Goal: Task Accomplishment & Management: Manage account settings

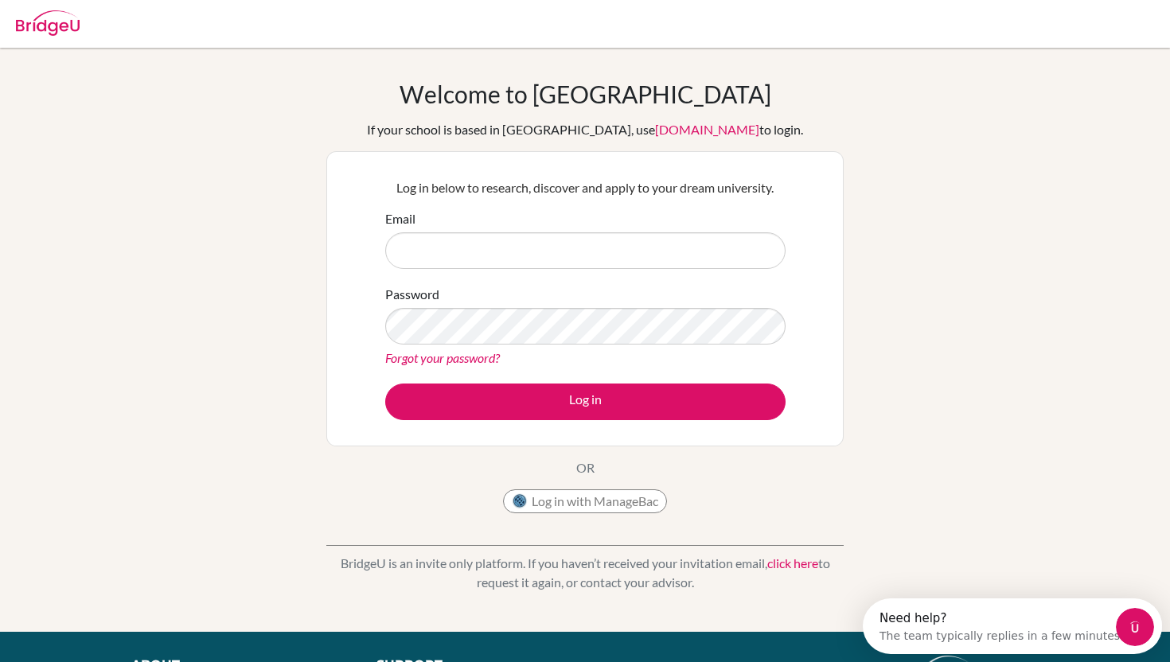
drag, startPoint x: 461, startPoint y: 271, endPoint x: 461, endPoint y: 251, distance: 20.7
click at [461, 271] on form "Email Password Forgot your password? Log in" at bounding box center [585, 314] width 400 height 211
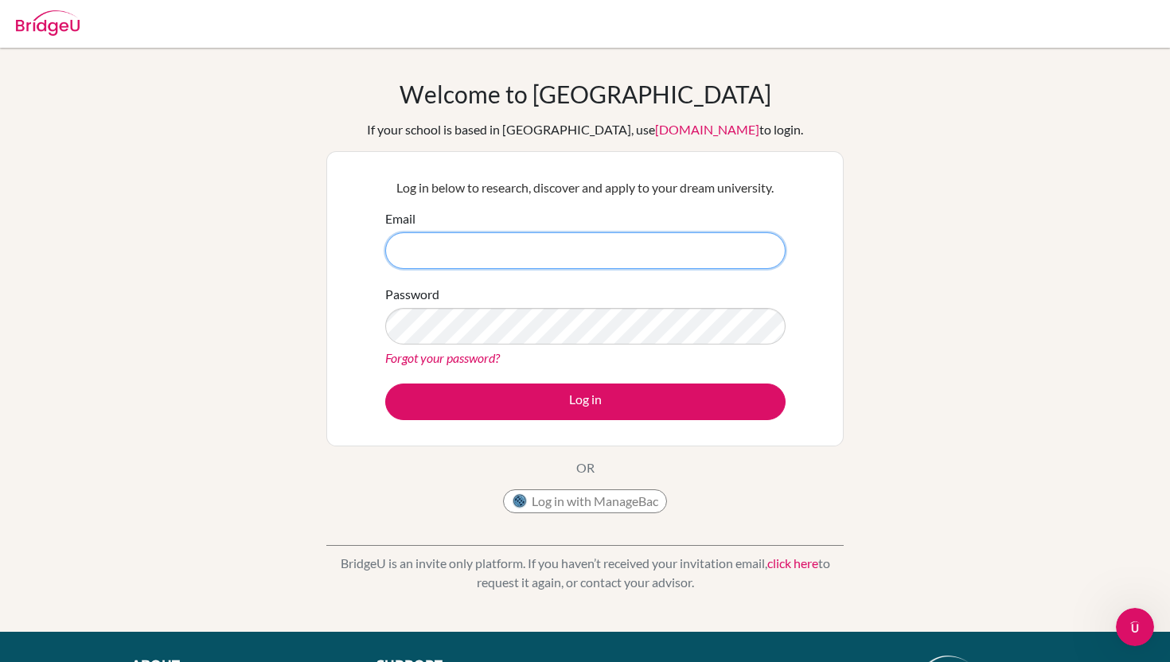
click at [461, 251] on input "Email" at bounding box center [585, 250] width 400 height 37
paste input "[EMAIL_ADDRESS][PERSON_NAME][DOMAIN_NAME]"
type input "[EMAIL_ADDRESS][PERSON_NAME][DOMAIN_NAME]"
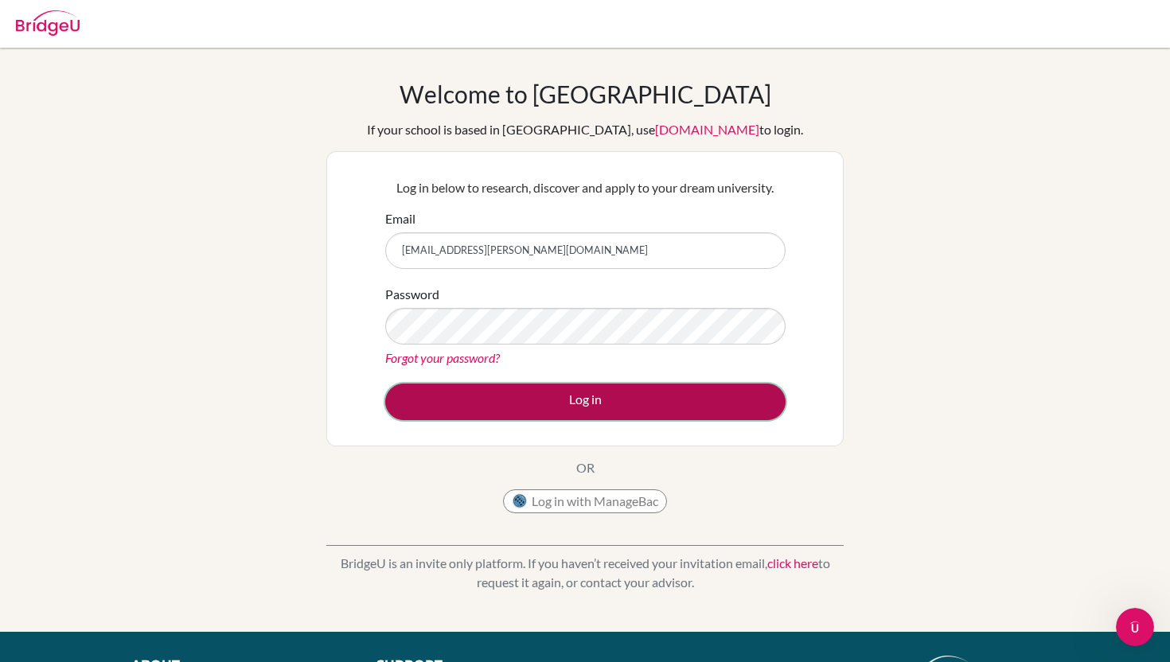
click at [497, 398] on button "Log in" at bounding box center [585, 402] width 400 height 37
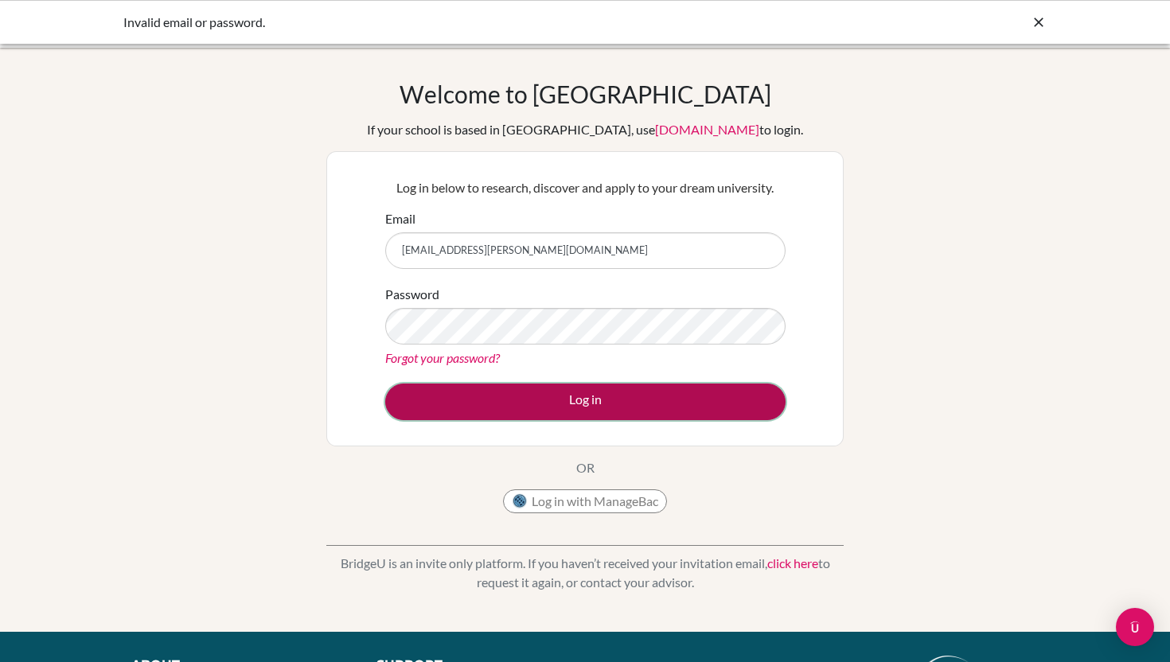
click at [524, 391] on button "Log in" at bounding box center [585, 402] width 400 height 37
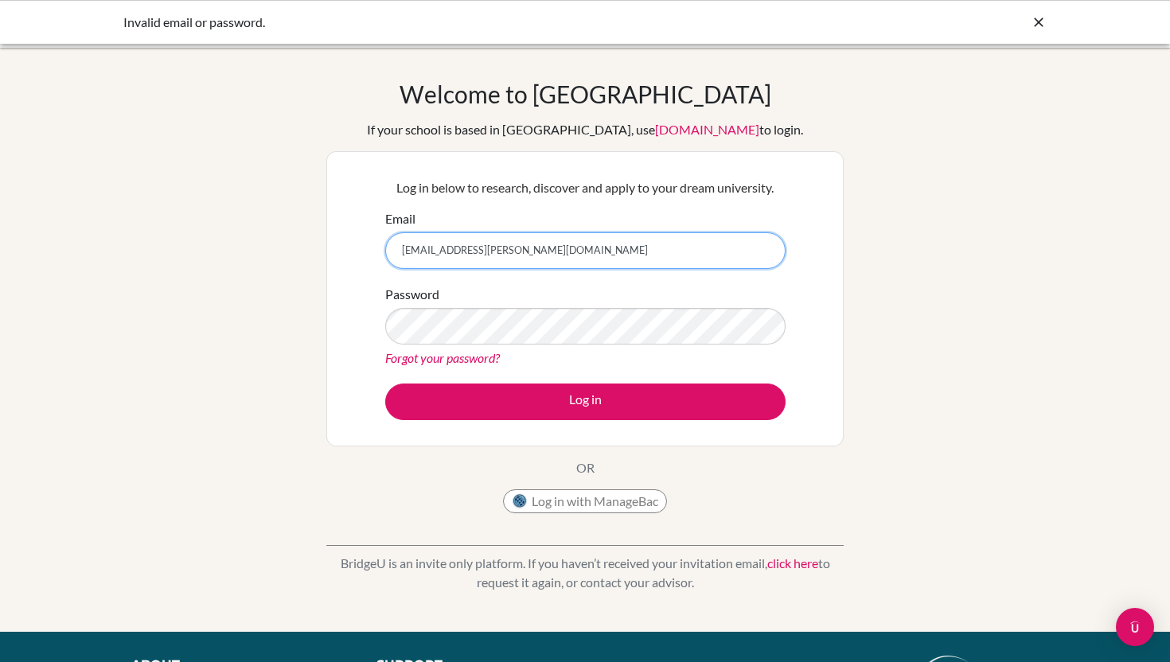
click at [481, 252] on input "[EMAIL_ADDRESS][PERSON_NAME][DOMAIN_NAME]" at bounding box center [585, 250] width 400 height 37
click at [1031, 23] on icon at bounding box center [1039, 22] width 16 height 16
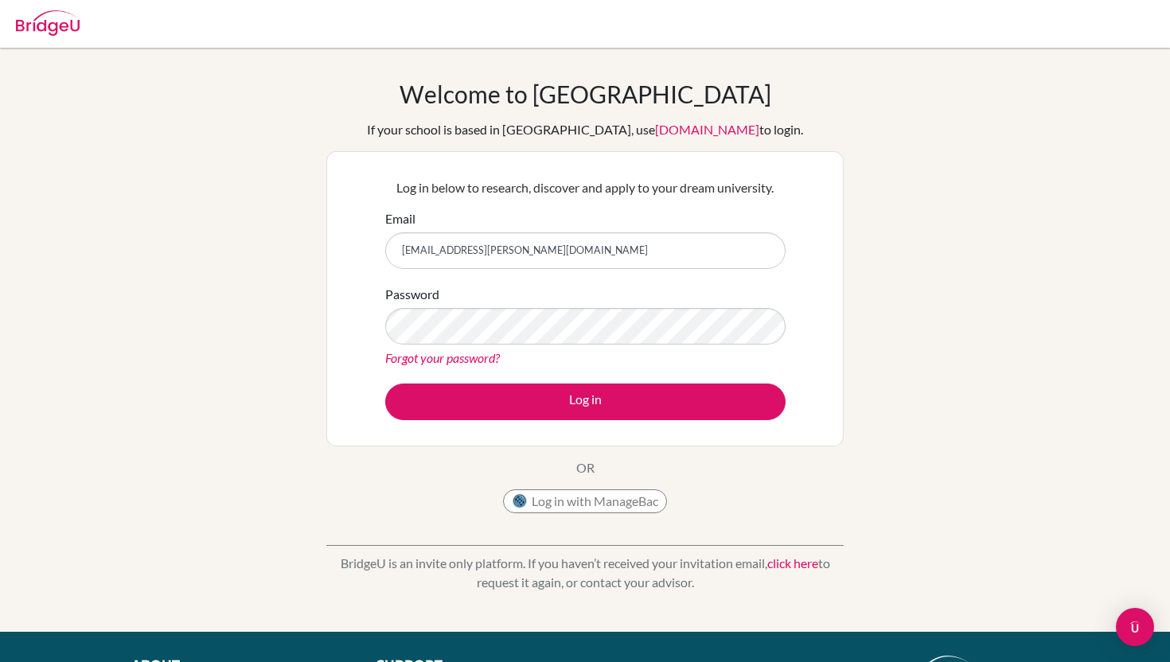
click at [603, 306] on div "Password Forgot your password?" at bounding box center [585, 326] width 400 height 83
click at [385, 384] on button "Log in" at bounding box center [585, 402] width 400 height 37
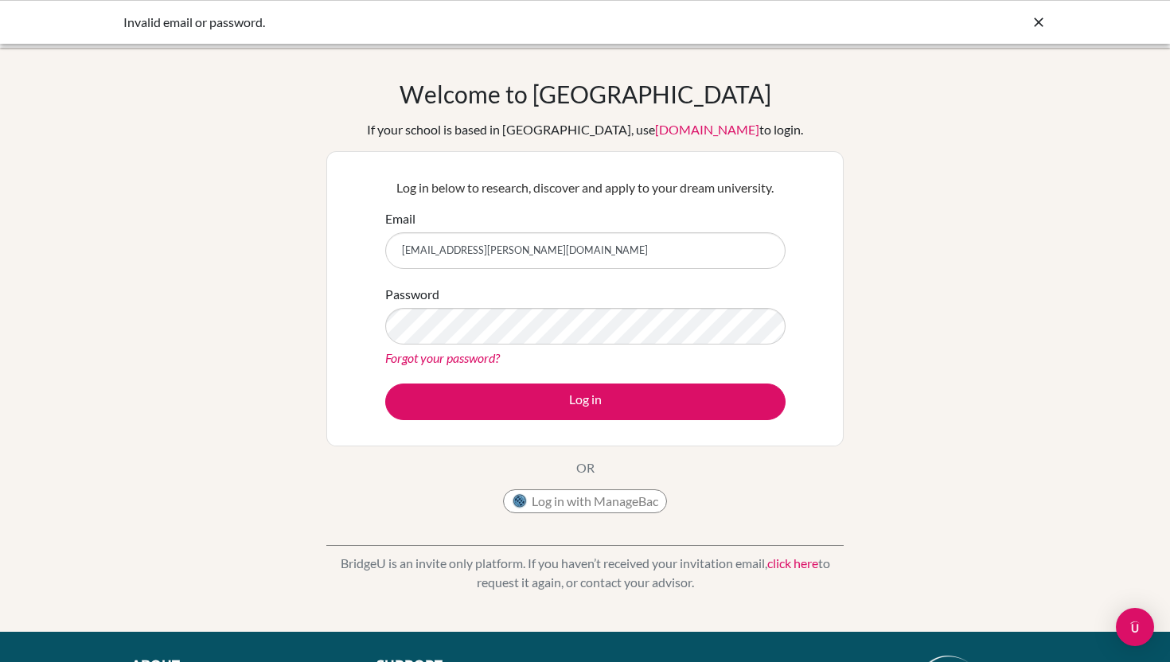
click at [1038, 37] on div "Invalid email or password." at bounding box center [585, 22] width 1170 height 44
click at [1036, 15] on icon at bounding box center [1039, 22] width 16 height 16
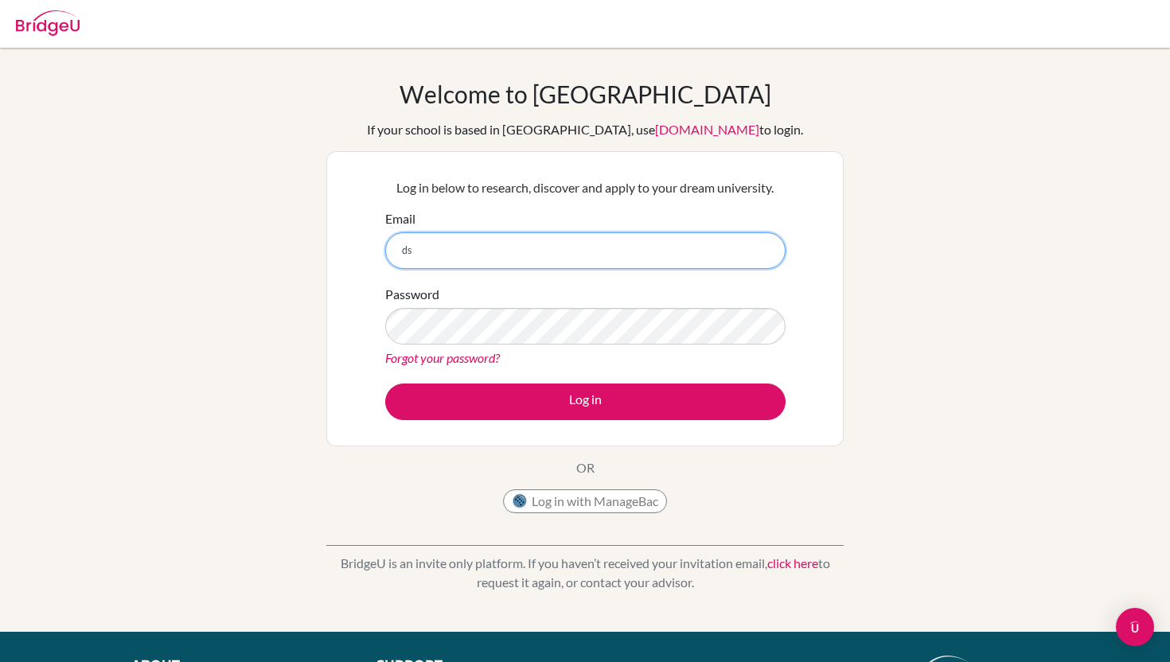
type input "[EMAIL_ADDRESS][PERSON_NAME][DOMAIN_NAME]"
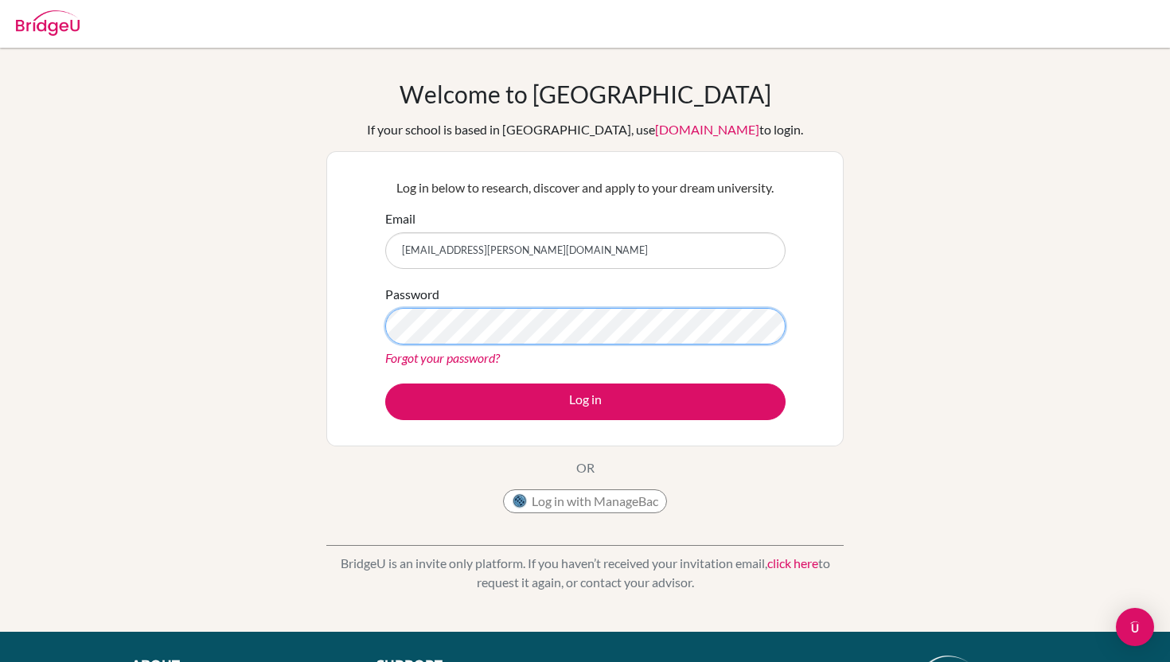
click at [385, 384] on button "Log in" at bounding box center [585, 402] width 400 height 37
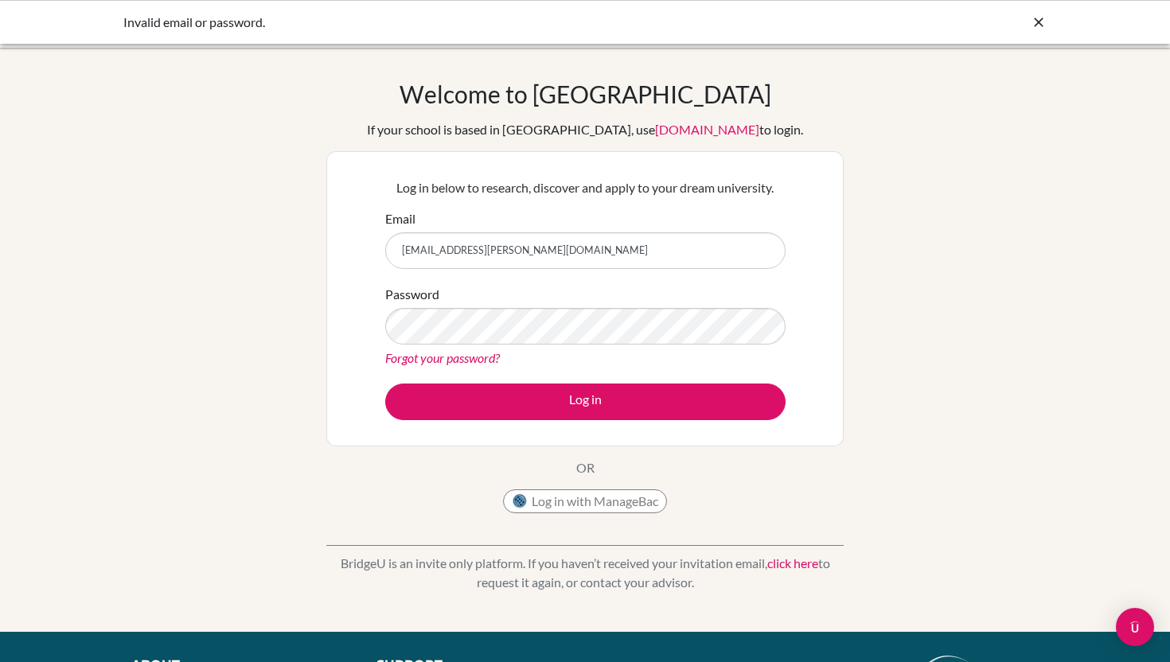
click at [450, 345] on div "Password Forgot your password?" at bounding box center [585, 326] width 400 height 83
click at [385, 384] on button "Log in" at bounding box center [585, 402] width 400 height 37
click at [534, 422] on div "Log in below to research, discover and apply to your dream university. Email [E…" at bounding box center [585, 299] width 420 height 262
click at [672, 130] on link "[DOMAIN_NAME]" at bounding box center [707, 129] width 104 height 15
